Goal: Task Accomplishment & Management: Use online tool/utility

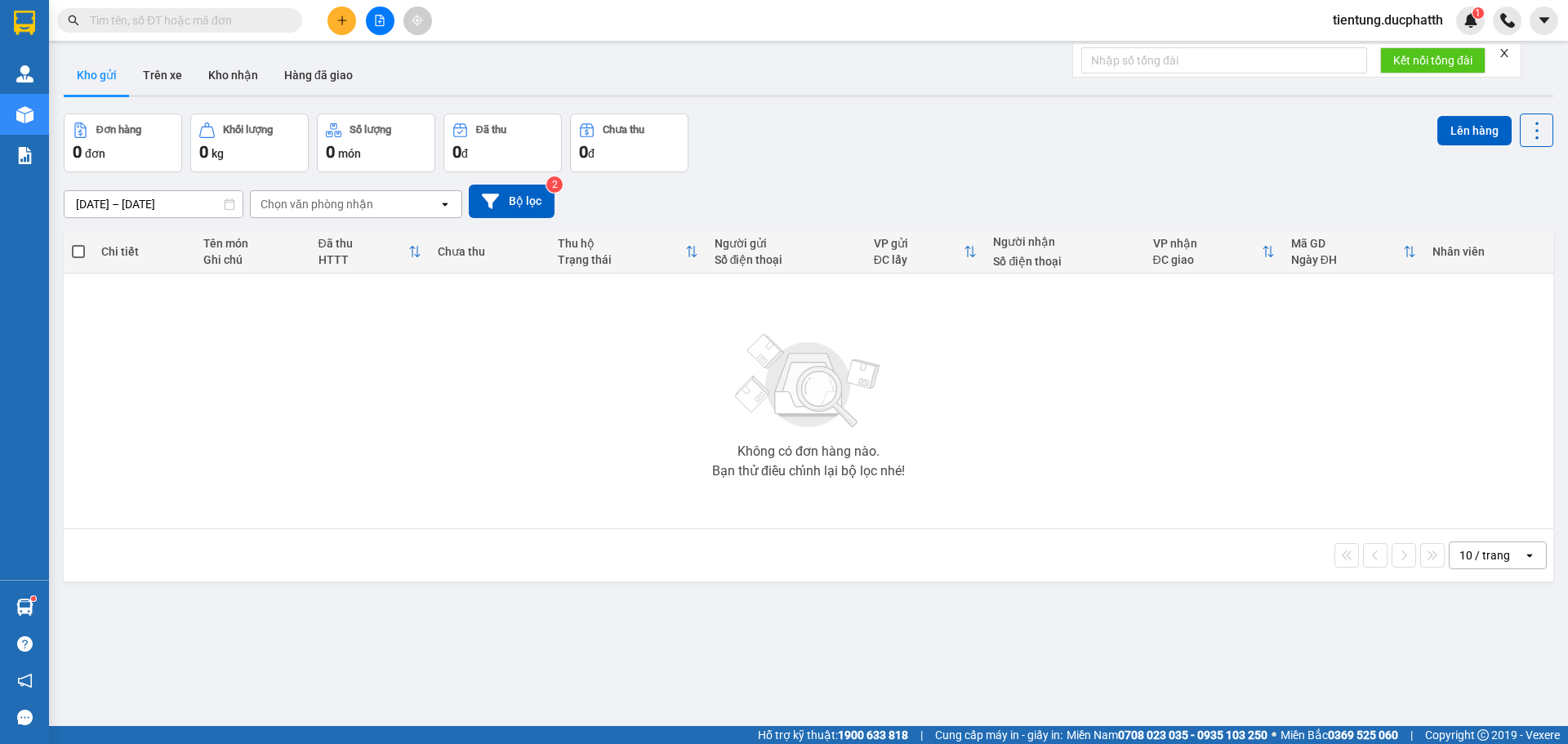
click at [378, 26] on button at bounding box center [380, 21] width 29 height 29
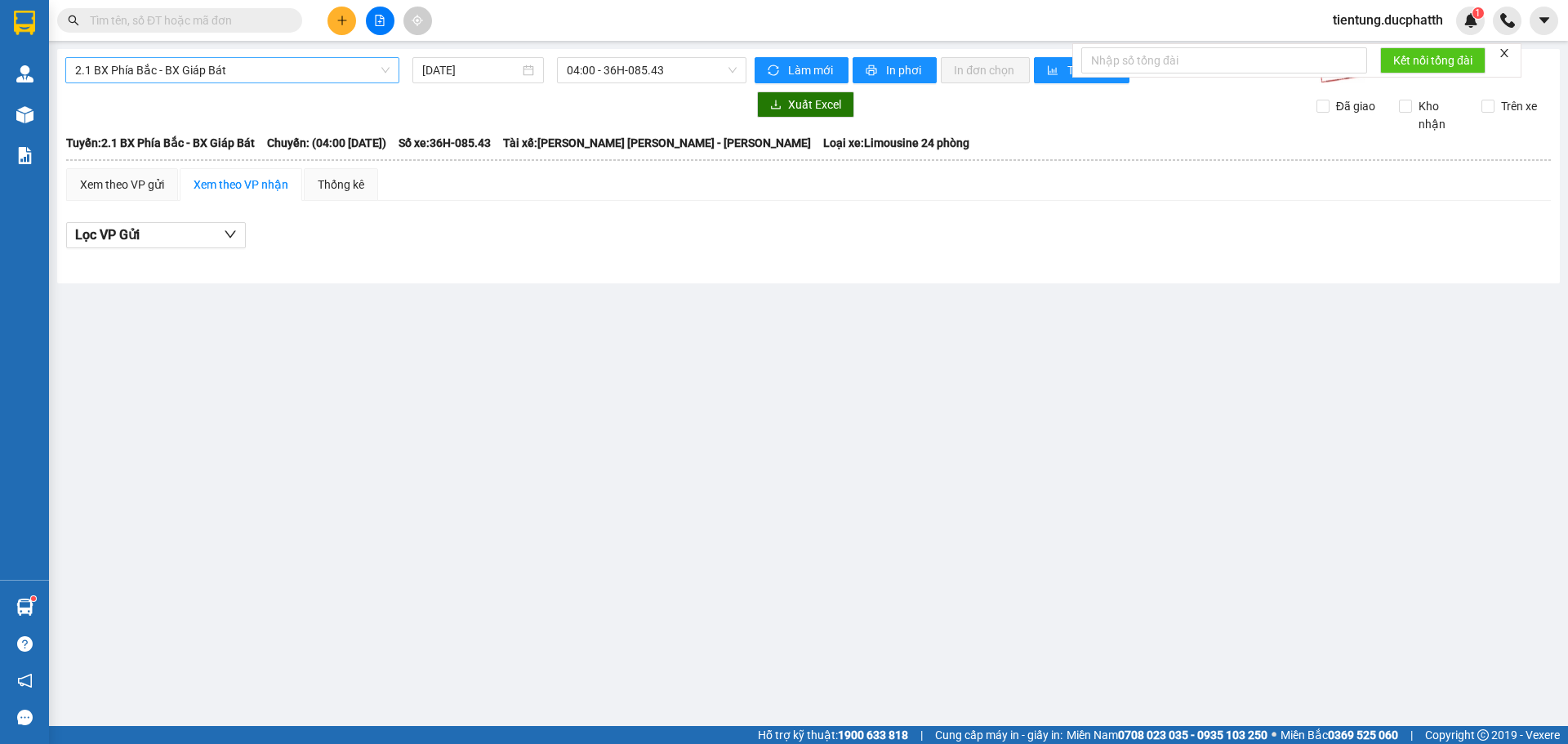
click at [279, 70] on span "2.1 BX Phía Bắc - BX Giáp Bát" at bounding box center [232, 70] width 315 height 25
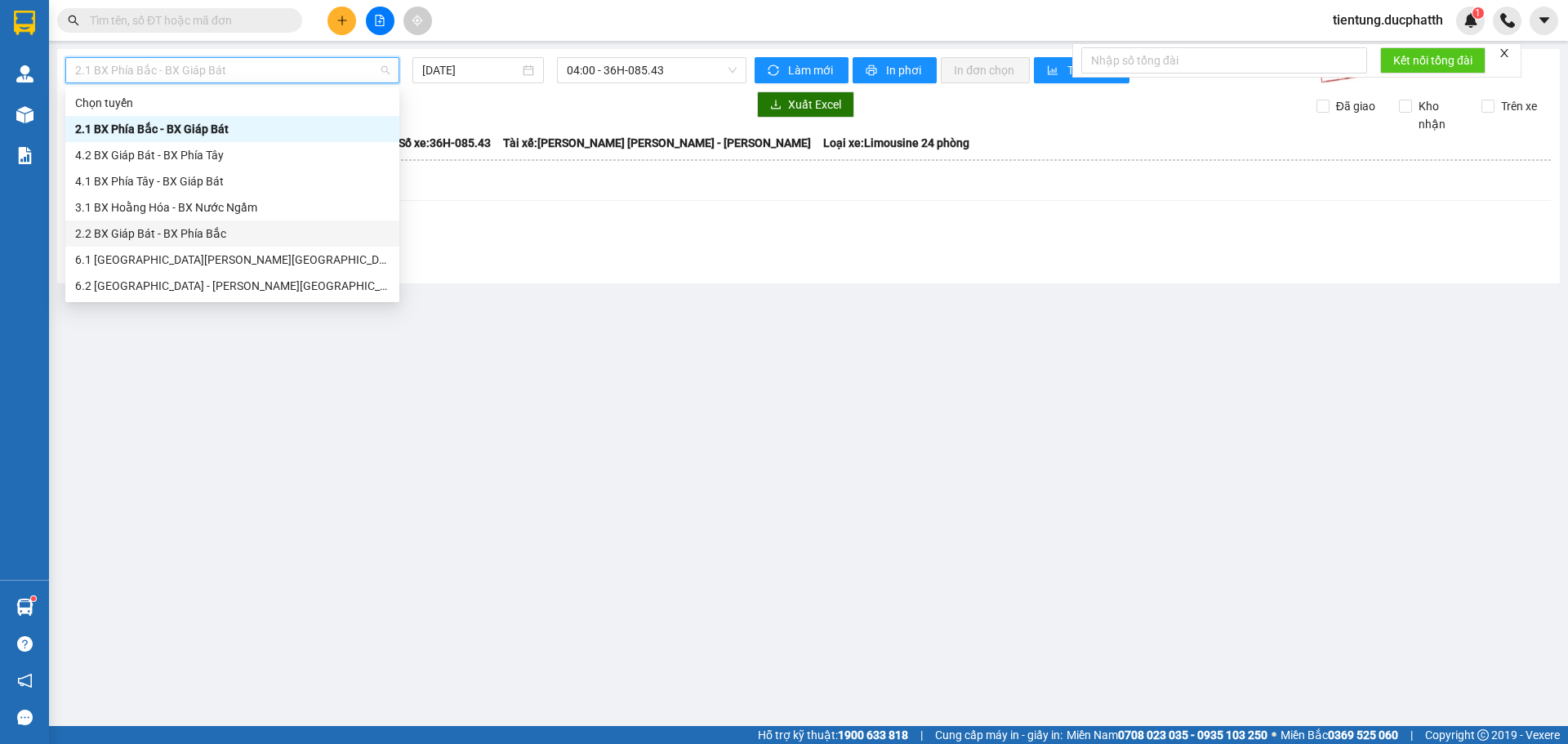
scroll to position [131, 0]
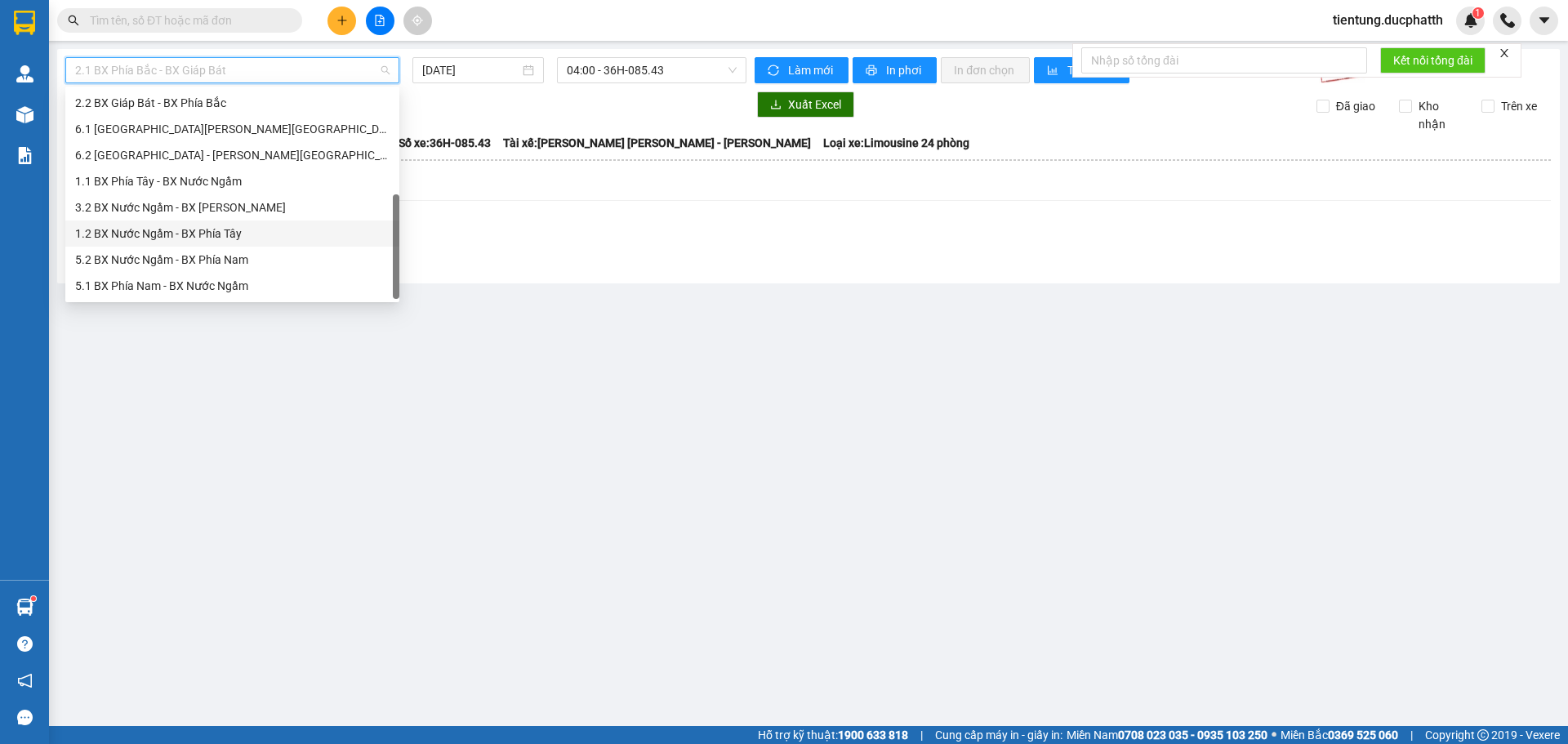
click at [236, 242] on div "1.2 BX Nước Ngầm - BX Phía Tây" at bounding box center [232, 234] width 315 height 18
type input "[DATE]"
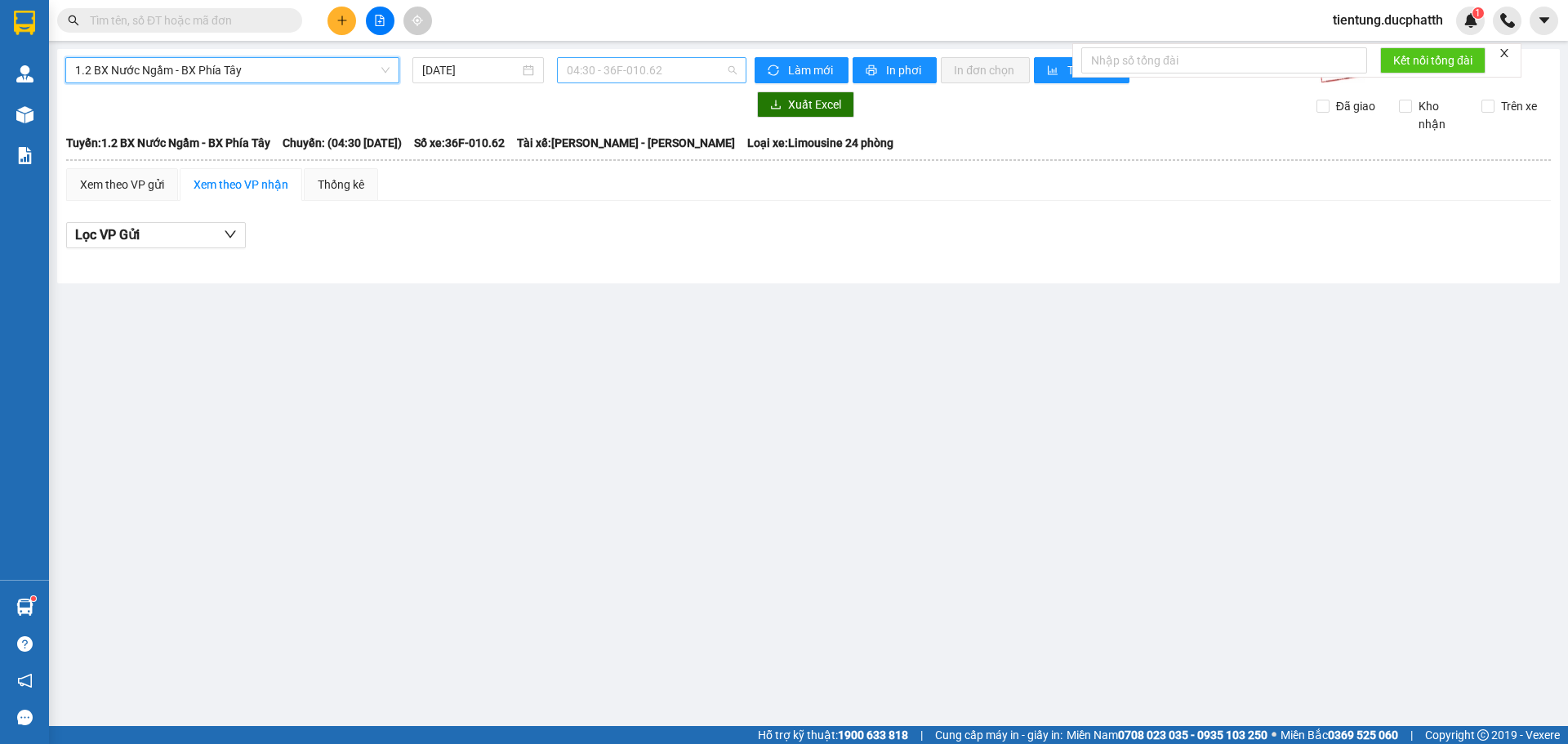
click at [620, 72] on span "04:30 - 36F-010.62" at bounding box center [651, 70] width 170 height 25
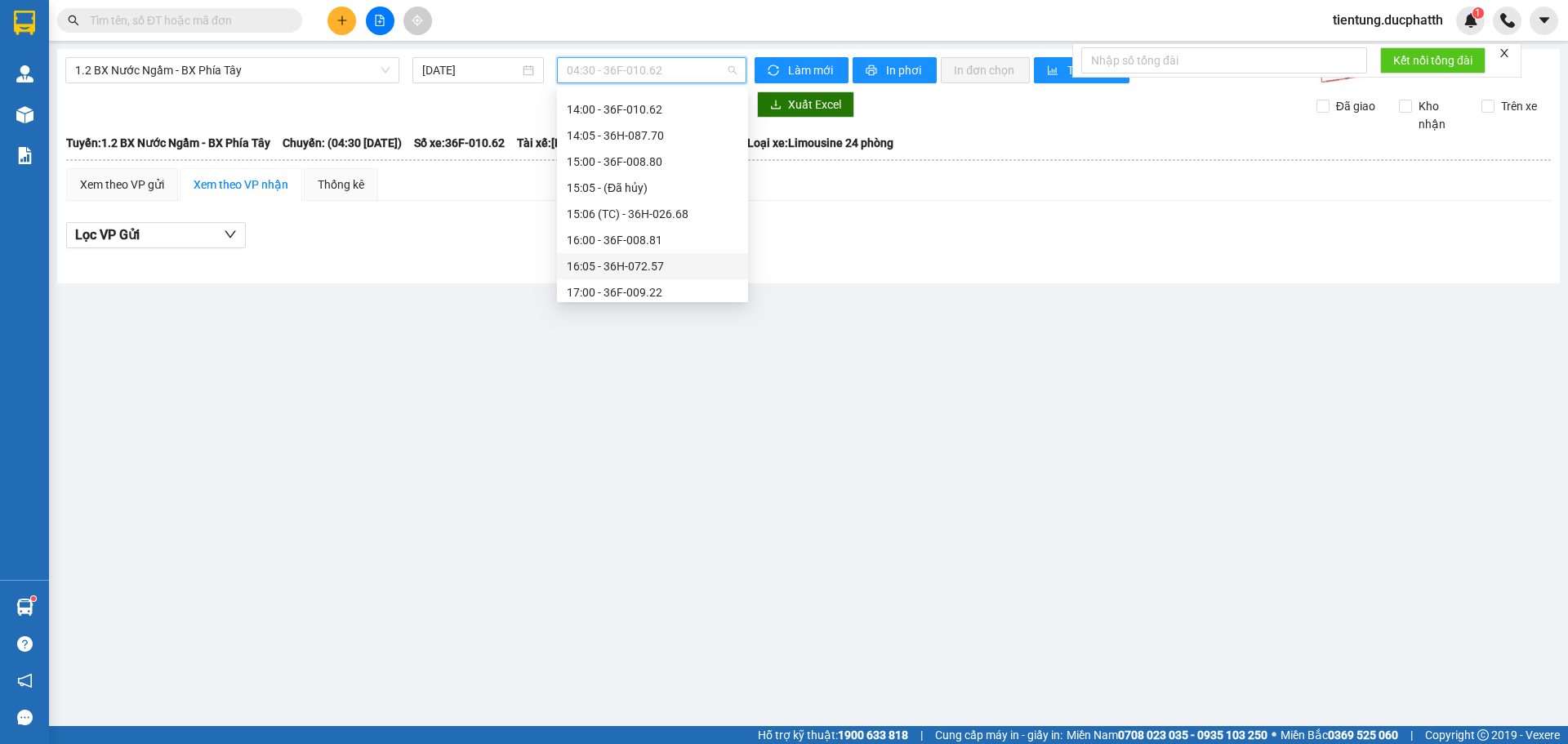
scroll to position [653, 0]
click at [628, 264] on div "19:00 - 36H-026.66" at bounding box center [652, 259] width 171 height 18
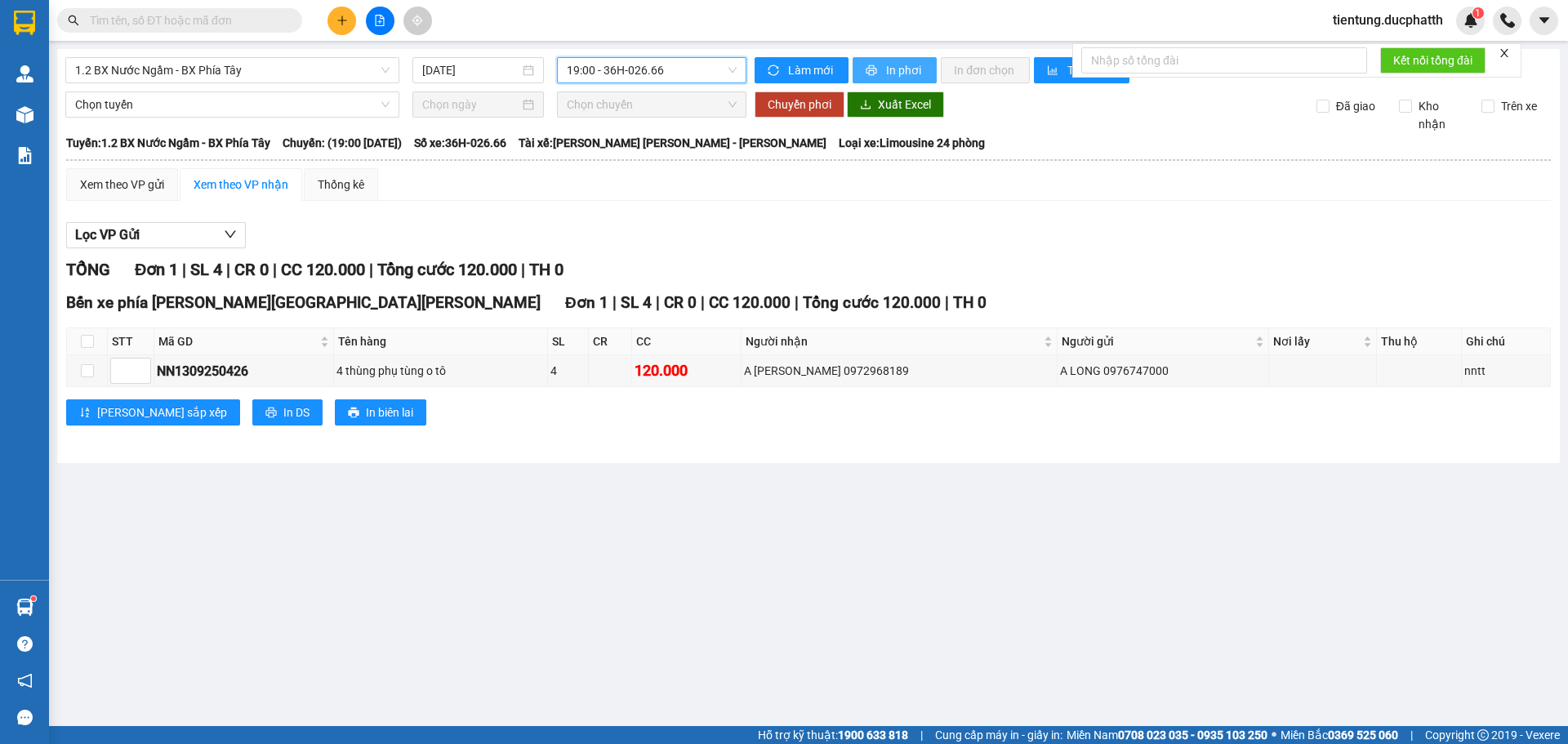
click at [889, 64] on span "In phơi" at bounding box center [905, 70] width 38 height 18
